Goal: Entertainment & Leisure: Consume media (video, audio)

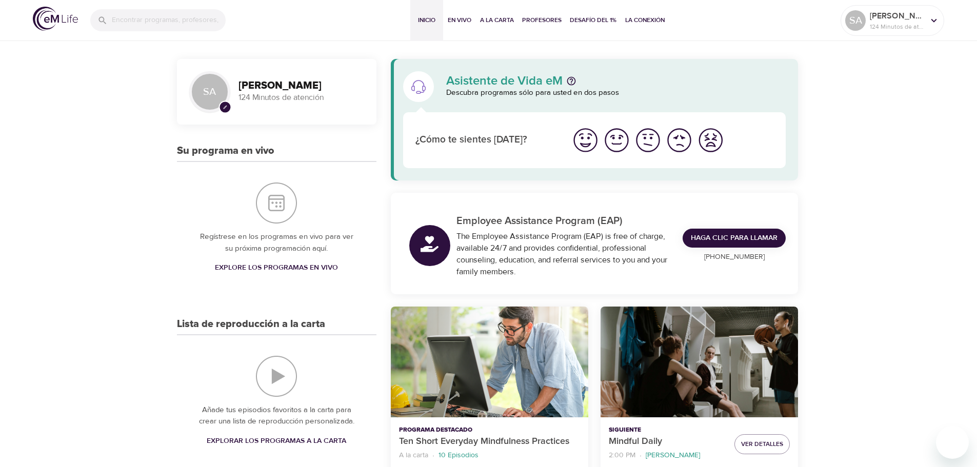
click at [591, 143] on img "Me siento bien" at bounding box center [585, 140] width 28 height 28
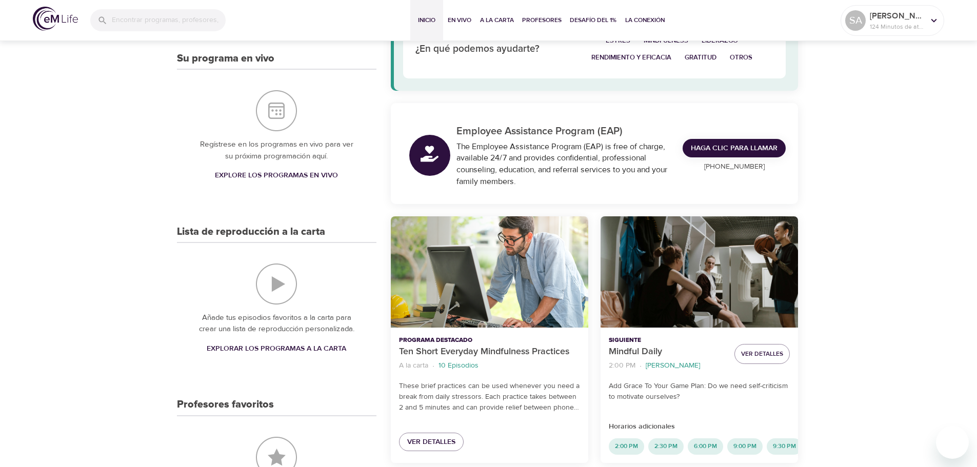
scroll to position [103, 0]
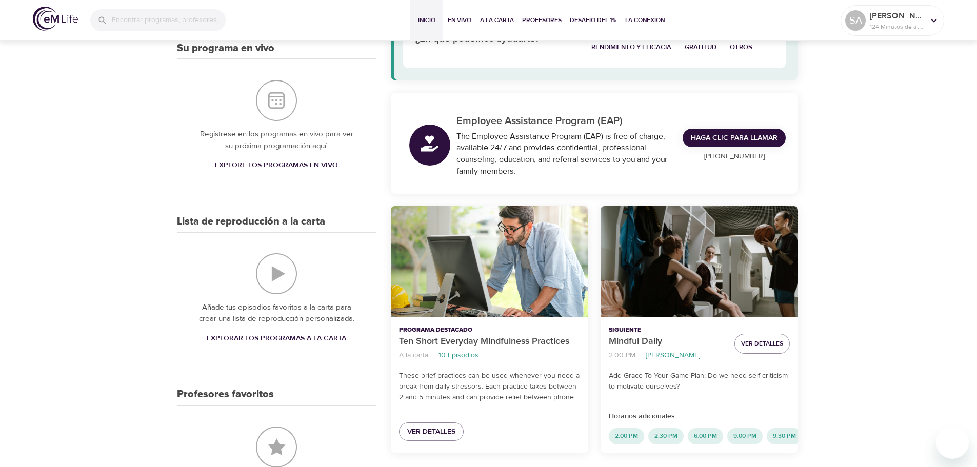
click at [289, 340] on span "Explorar los programas a la carta" at bounding box center [276, 338] width 139 height 13
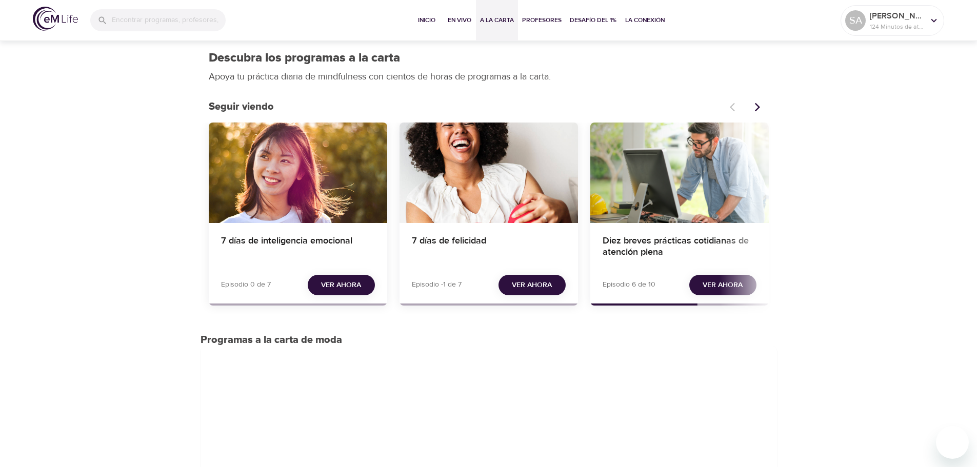
click at [539, 284] on span "Ver ahora" at bounding box center [532, 285] width 40 height 13
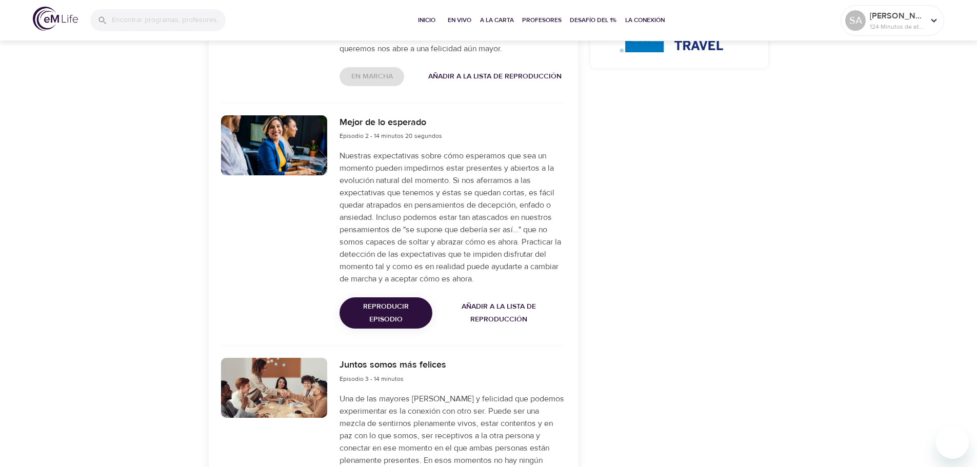
scroll to position [615, 0]
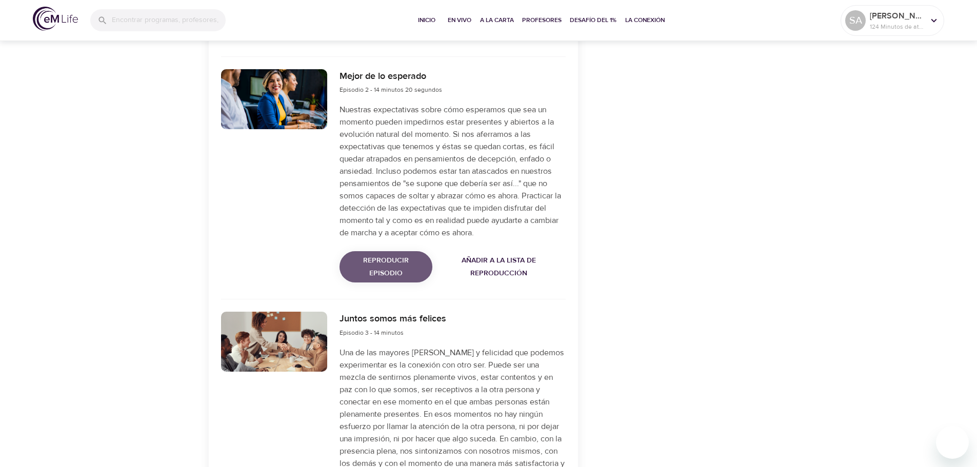
click at [380, 265] on span "Reproducir episodio" at bounding box center [386, 266] width 76 height 25
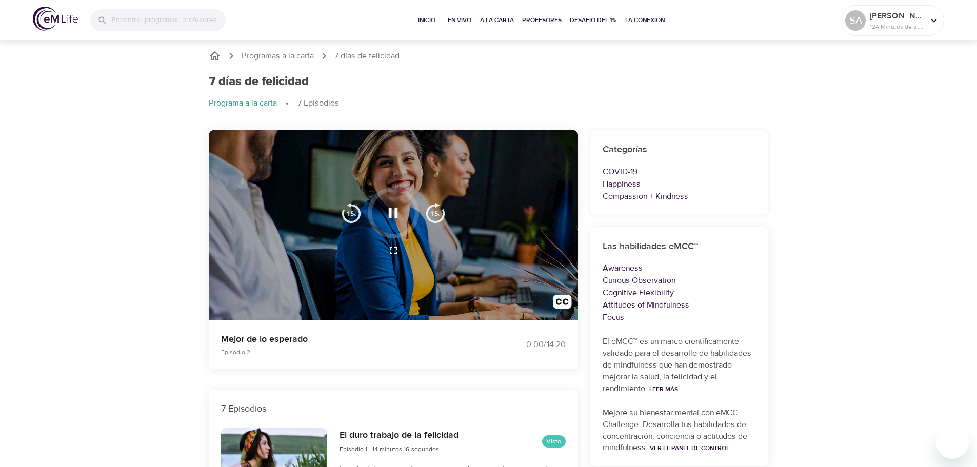
scroll to position [0, 0]
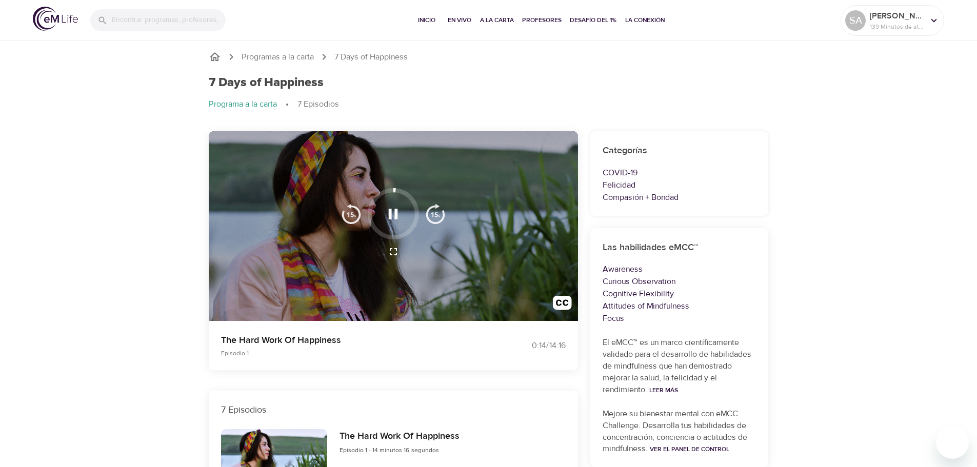
click at [393, 211] on icon "button" at bounding box center [393, 214] width 18 height 18
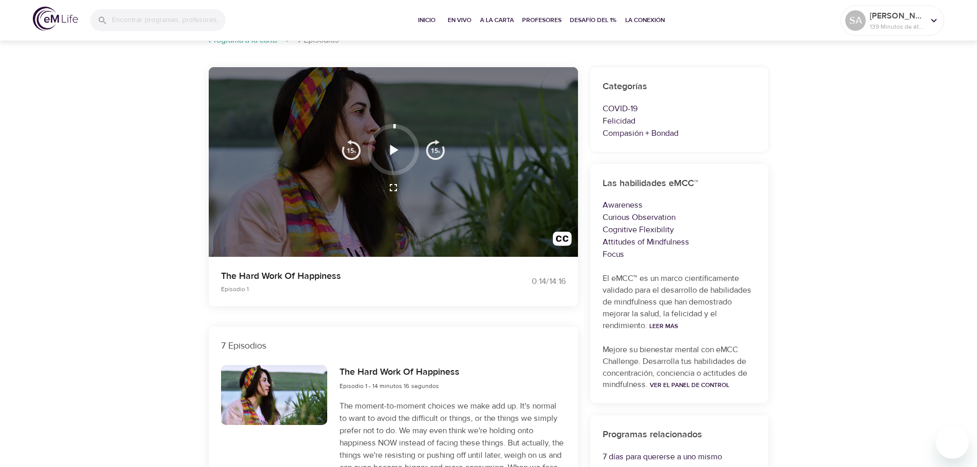
scroll to position [51, 0]
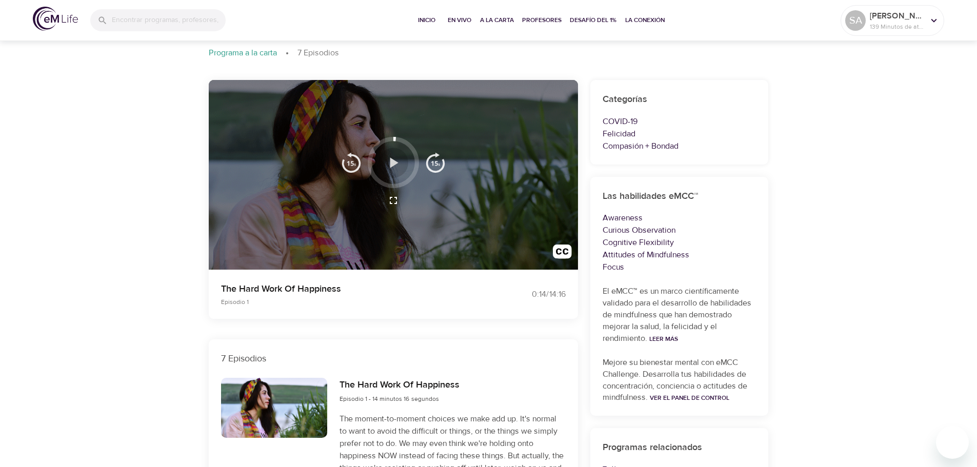
click at [394, 163] on icon "button" at bounding box center [394, 162] width 8 height 10
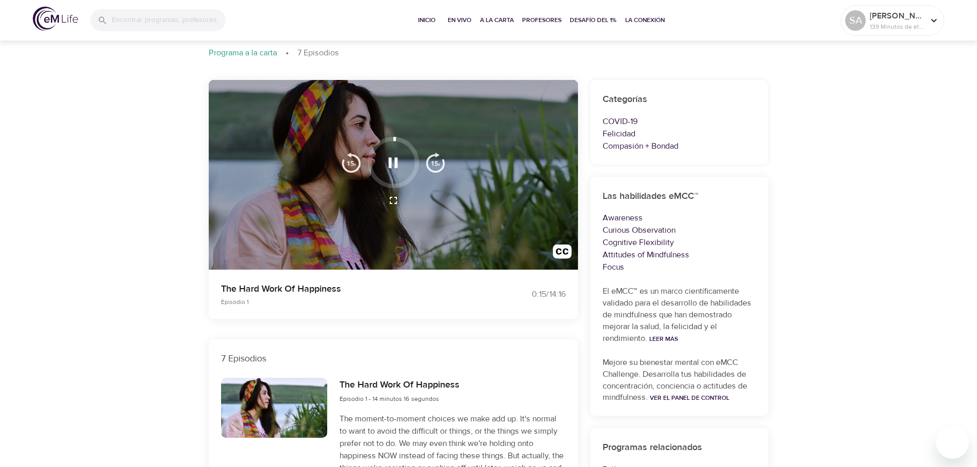
drag, startPoint x: 394, startPoint y: 139, endPoint x: 421, endPoint y: 178, distance: 47.1
click at [422, 177] on div at bounding box center [393, 162] width 117 height 51
